Goal: Navigation & Orientation: Understand site structure

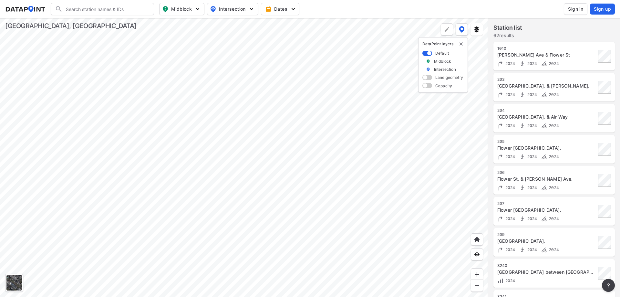
click at [198, 165] on div at bounding box center [244, 157] width 489 height 279
click at [142, 116] on div at bounding box center [244, 157] width 489 height 279
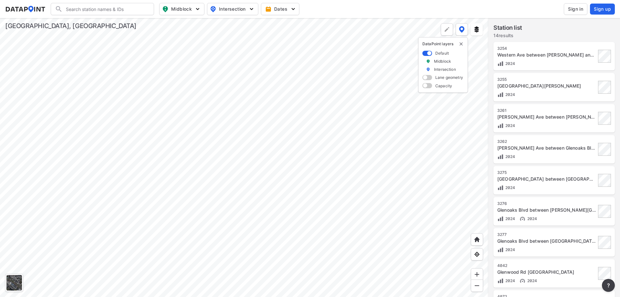
click at [96, 72] on div at bounding box center [244, 157] width 489 height 279
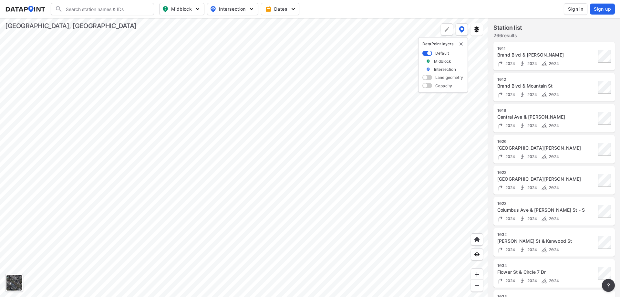
click at [303, 148] on div at bounding box center [244, 157] width 489 height 279
click at [278, 203] on div at bounding box center [244, 157] width 489 height 279
click at [283, 150] on div at bounding box center [244, 157] width 489 height 279
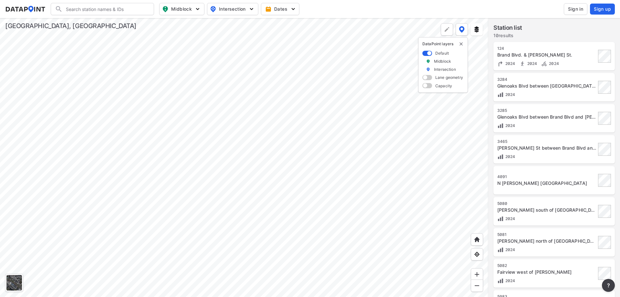
click at [237, 221] on div at bounding box center [244, 157] width 489 height 279
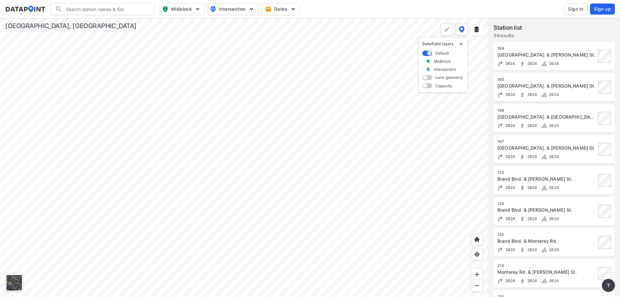
click at [267, 115] on div at bounding box center [244, 157] width 489 height 279
click at [245, 184] on div at bounding box center [244, 157] width 489 height 279
click at [240, 227] on div at bounding box center [244, 157] width 489 height 279
click at [295, 89] on div at bounding box center [244, 157] width 489 height 279
click at [257, 212] on div at bounding box center [244, 157] width 489 height 279
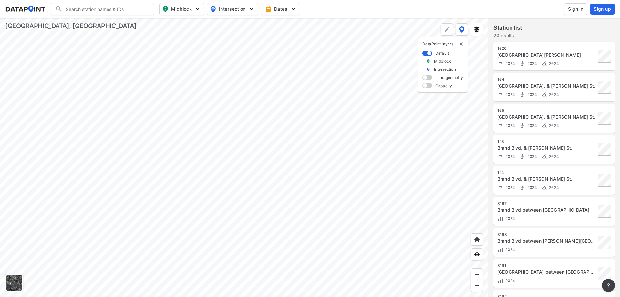
click at [251, 233] on div at bounding box center [244, 157] width 489 height 279
click at [239, 240] on div at bounding box center [244, 157] width 489 height 279
click at [219, 224] on div at bounding box center [244, 157] width 489 height 279
click at [226, 123] on div at bounding box center [244, 157] width 489 height 279
click at [239, 153] on div at bounding box center [244, 157] width 489 height 279
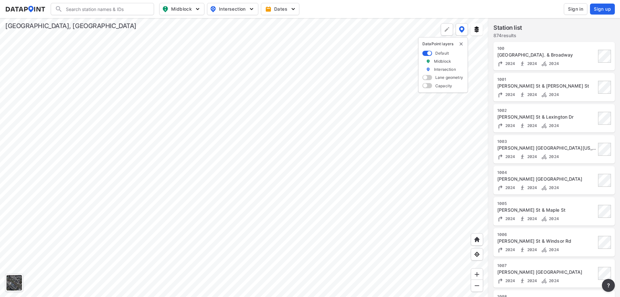
click at [245, 167] on div at bounding box center [244, 157] width 489 height 279
click at [207, 120] on div at bounding box center [244, 157] width 489 height 279
